Goal: Check status: Check status

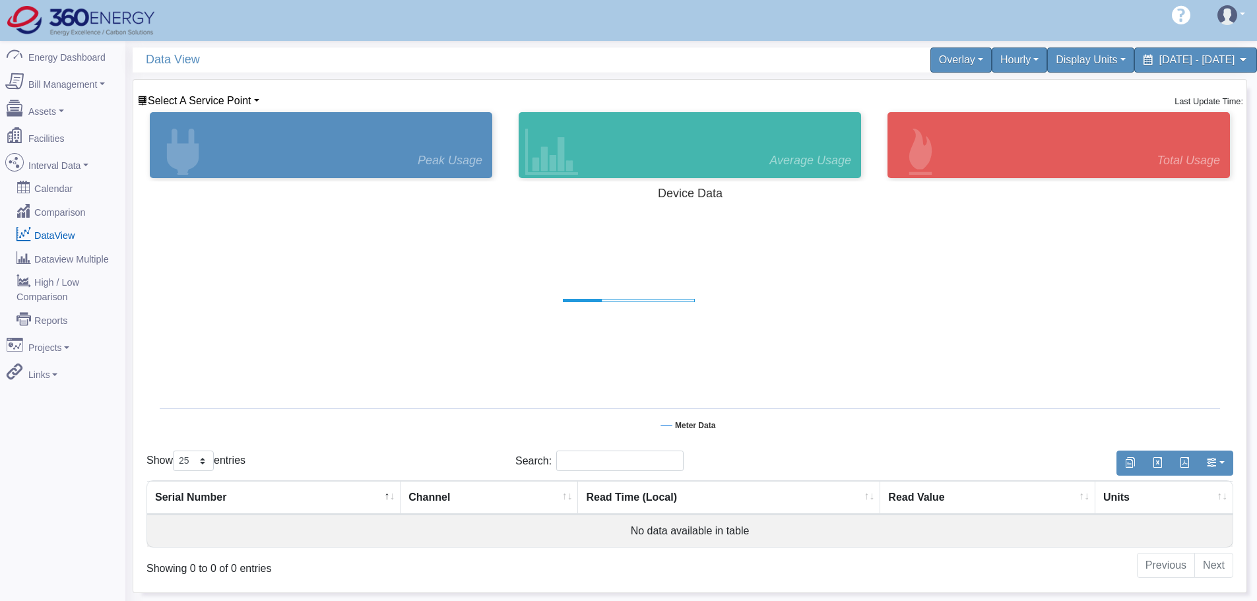
select select "25"
click at [207, 106] on span "Select A Service Point" at bounding box center [200, 100] width 104 height 11
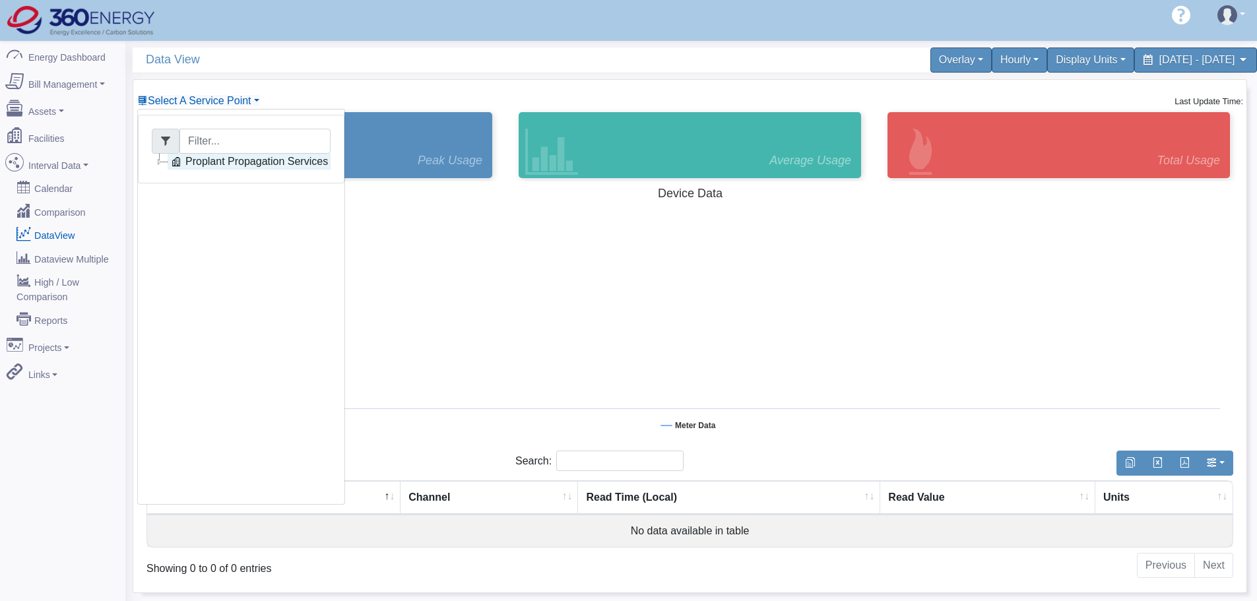
click at [222, 164] on link "Proplant Propagation Services" at bounding box center [249, 162] width 163 height 16
click at [222, 181] on link "Main Electric" at bounding box center [228, 178] width 90 height 16
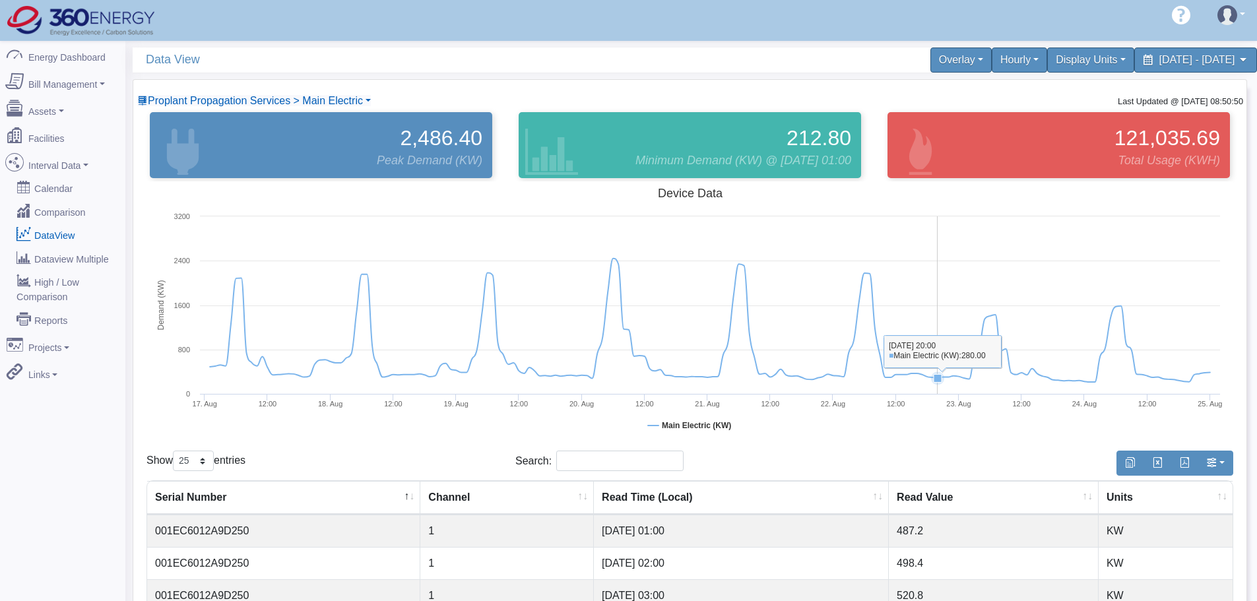
click at [940, 345] on rect at bounding box center [690, 313] width 1087 height 264
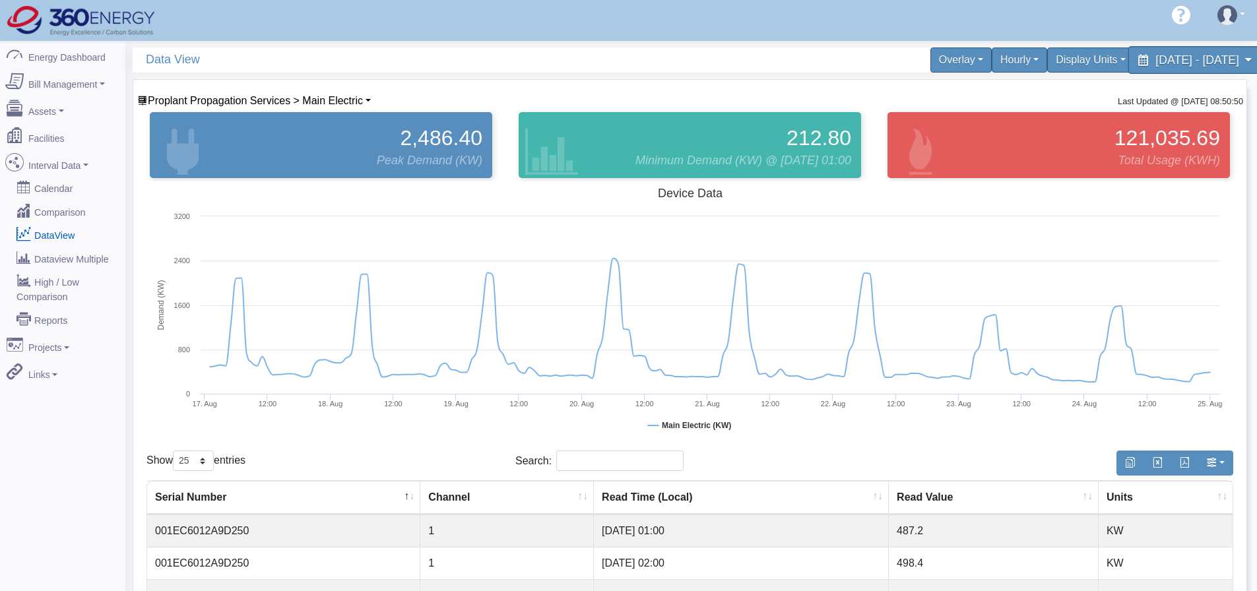
click at [1185, 63] on span "[DATE] - [DATE]" at bounding box center [1197, 59] width 83 height 13
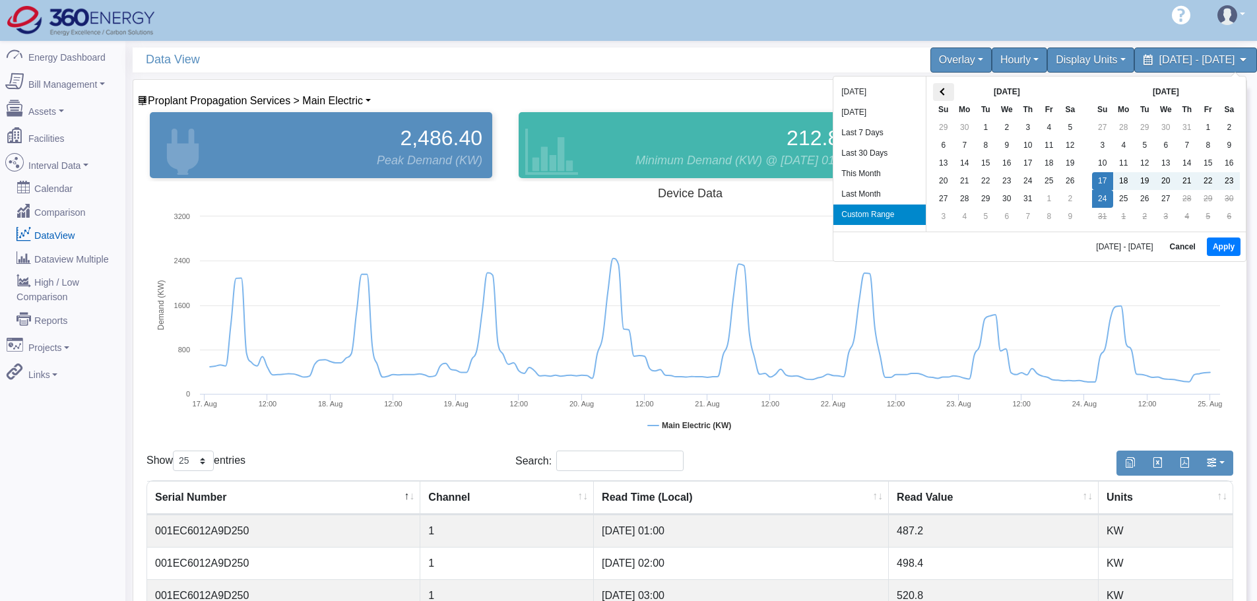
click at [947, 95] on th at bounding box center [943, 92] width 21 height 18
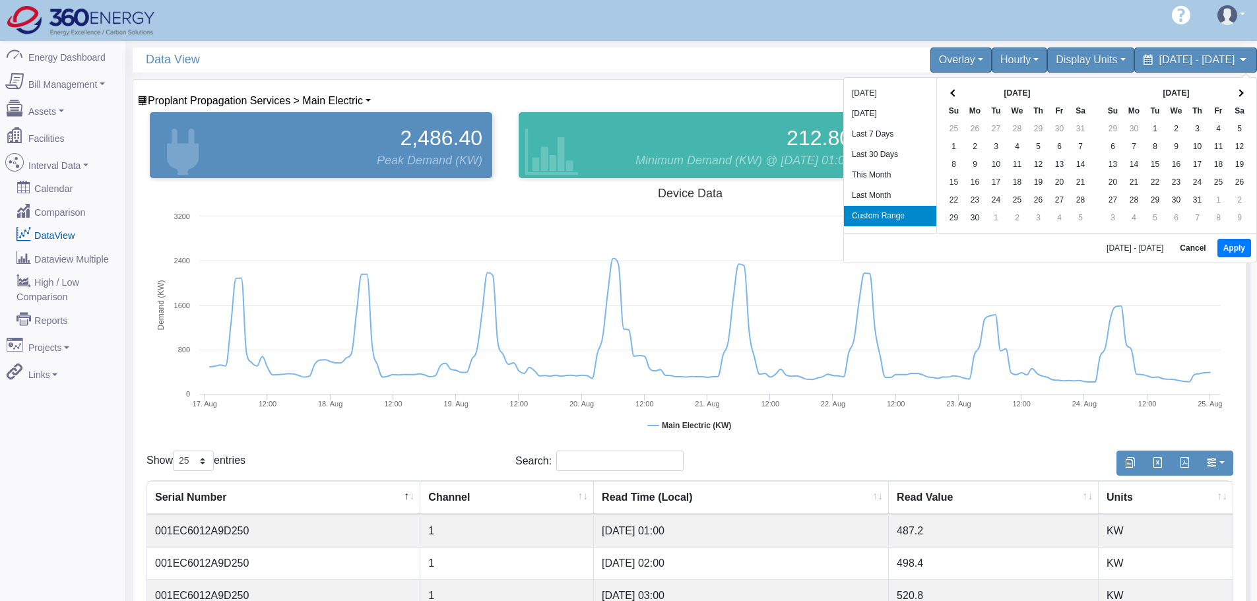
click at [947, 95] on th at bounding box center [954, 93] width 21 height 18
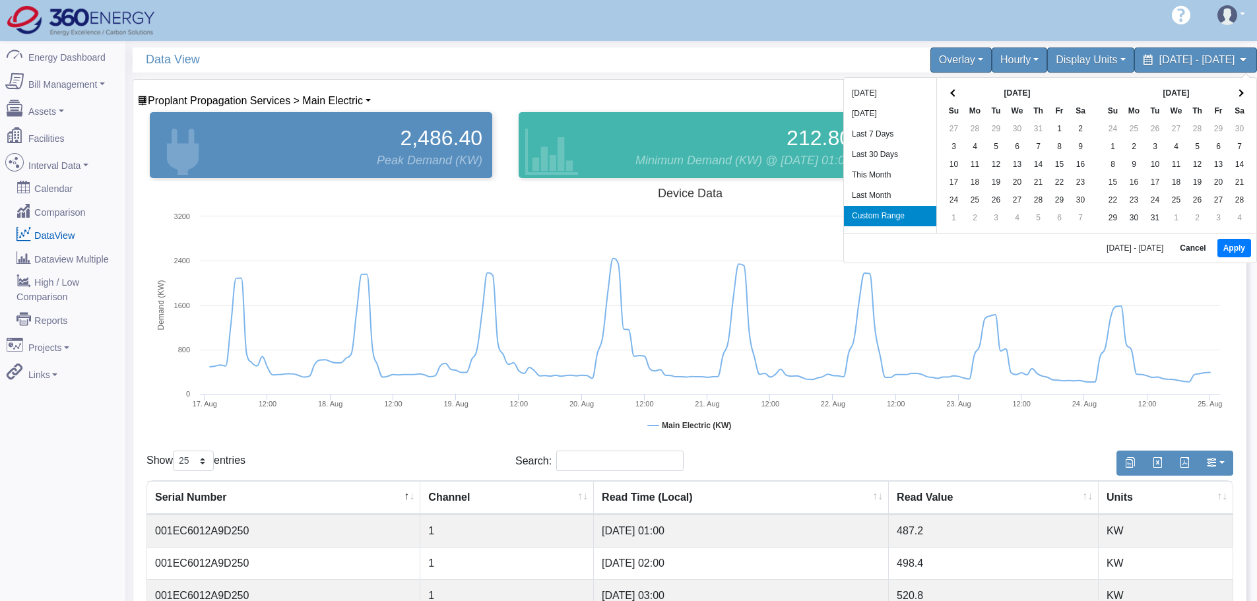
click at [947, 95] on th at bounding box center [954, 93] width 21 height 18
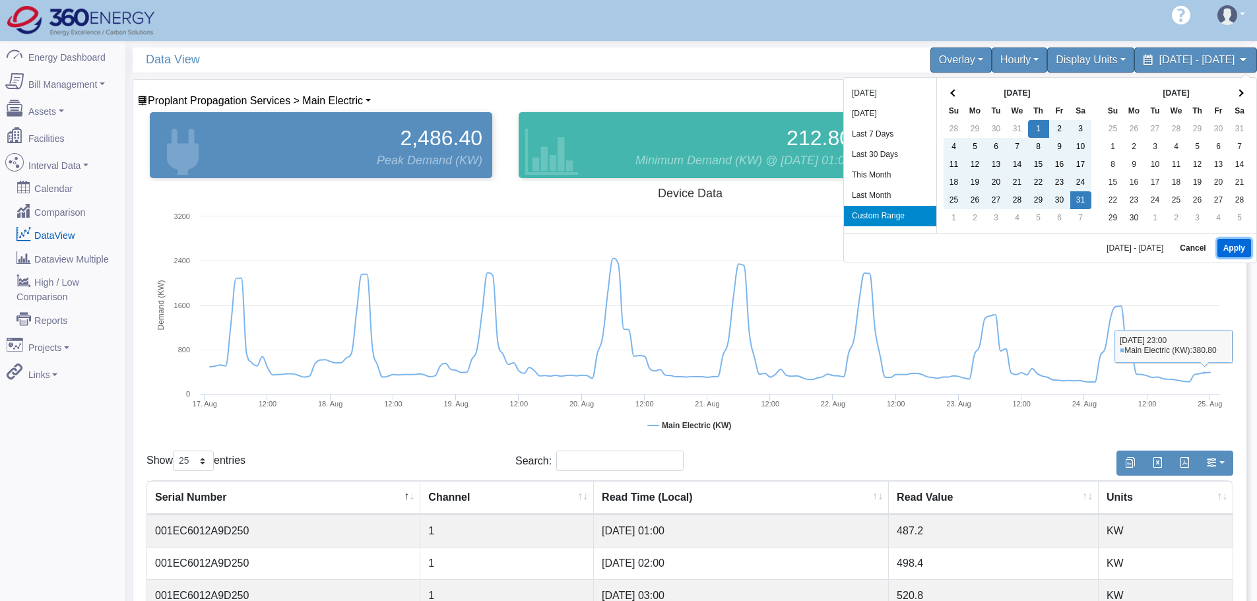
click at [1243, 248] on button "Apply" at bounding box center [1235, 248] width 34 height 18
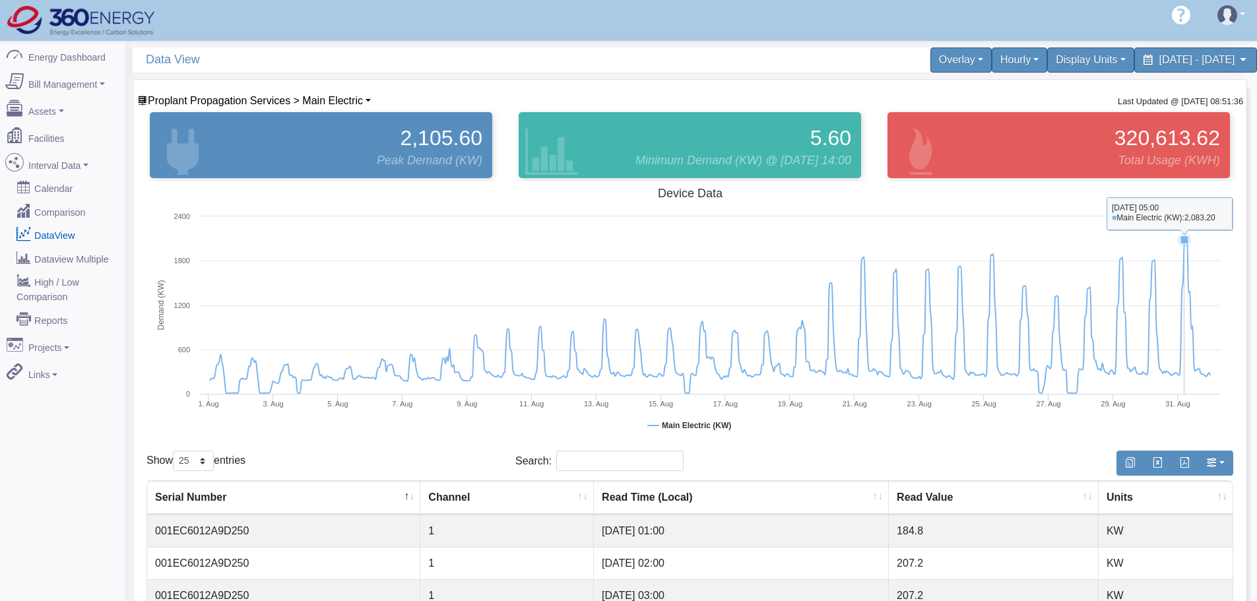
click at [1185, 238] on icon at bounding box center [1185, 240] width 8 height 8
